Goal: Find specific page/section: Find specific page/section

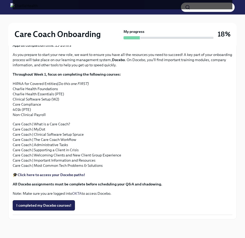
scroll to position [504, 0]
click at [234, 9] on button "button" at bounding box center [208, 7] width 54 height 9
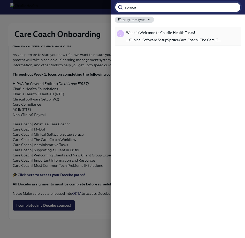
type input "spruce"
click at [193, 41] on span "…Clinical Software Setup Spruce Care Coach | The Care C…" at bounding box center [173, 39] width 95 height 5
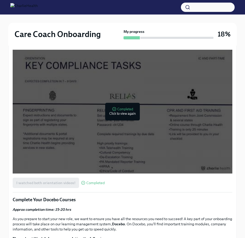
scroll to position [324, 0]
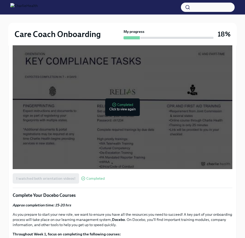
click at [191, 8] on button "button" at bounding box center [208, 7] width 54 height 9
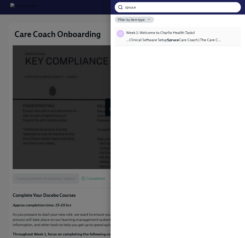
click at [175, 38] on strong "Spruce" at bounding box center [173, 40] width 12 height 5
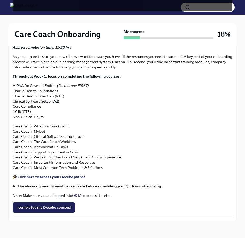
scroll to position [602, 0]
